Goal: Task Accomplishment & Management: Use online tool/utility

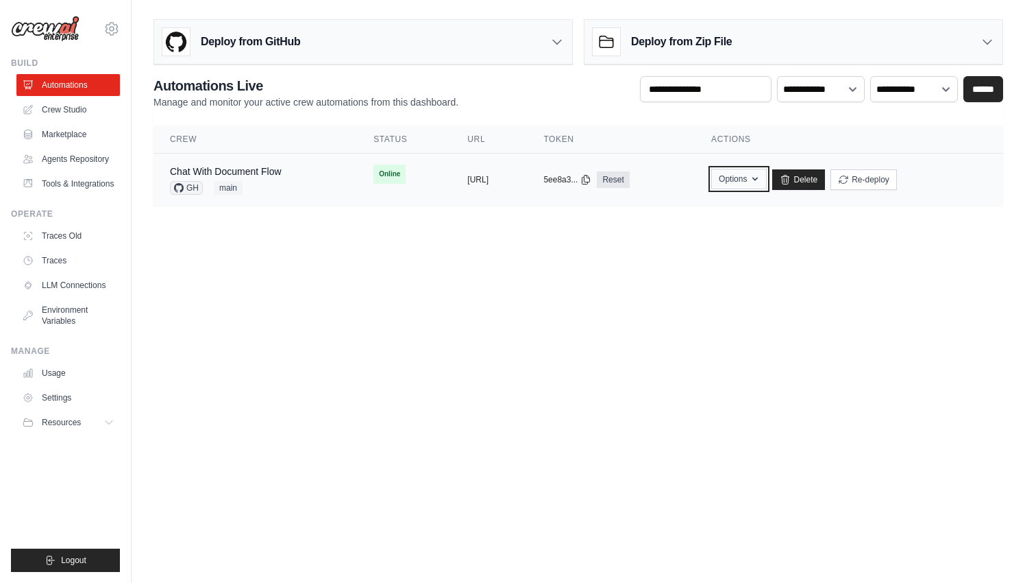
click at [767, 184] on button "Options" at bounding box center [739, 179] width 56 height 21
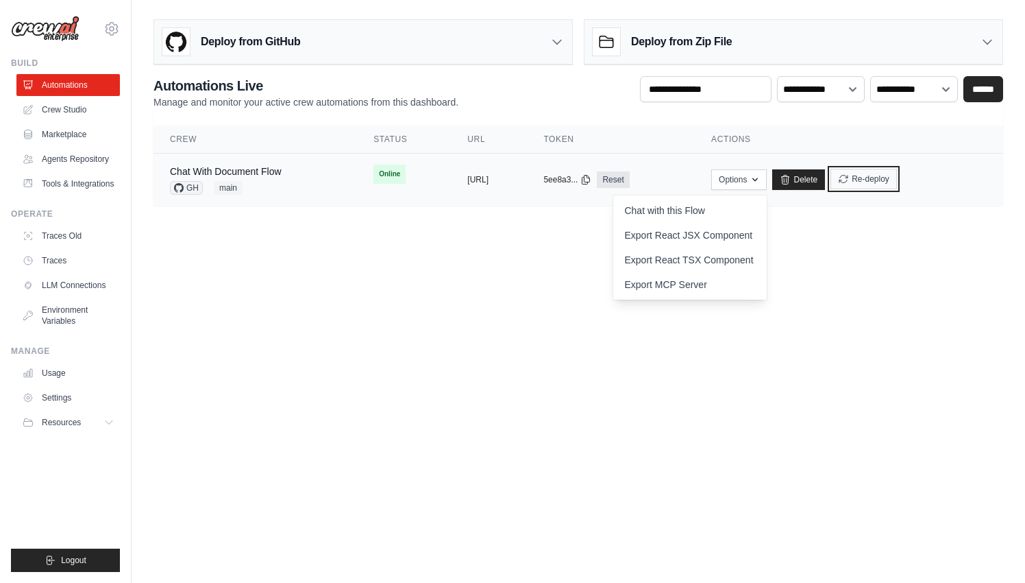
click at [897, 180] on button "Re-deploy" at bounding box center [864, 179] width 66 height 21
